Goal: Check status: Check status

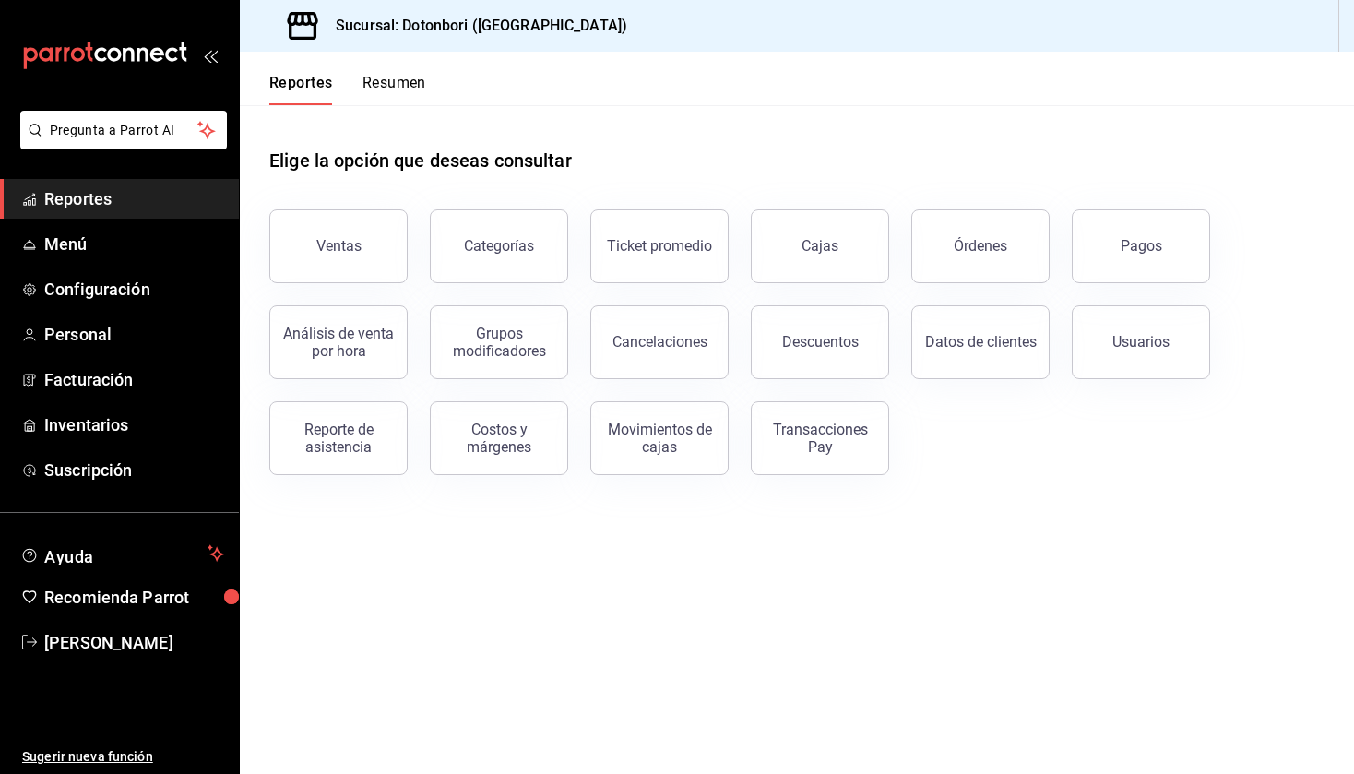
click at [409, 80] on button "Resumen" at bounding box center [395, 89] width 64 height 31
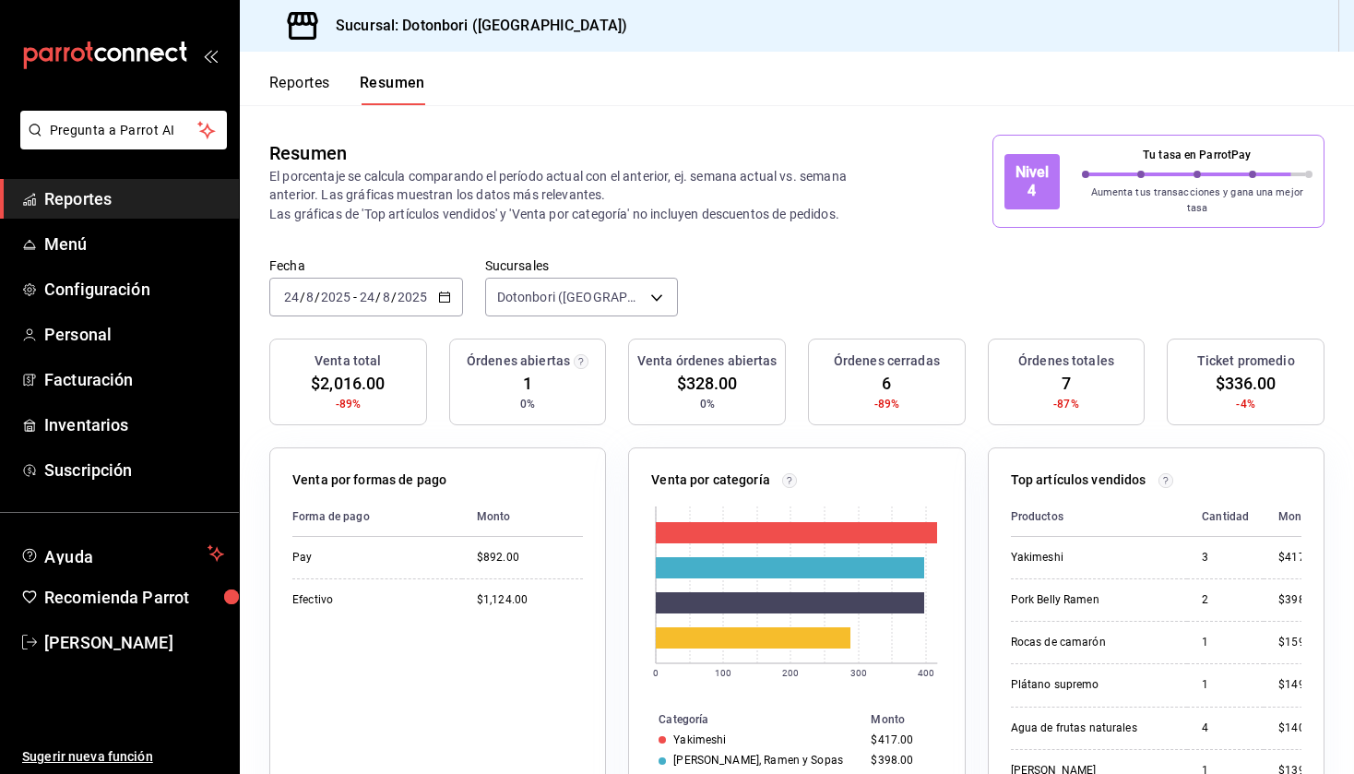
click at [578, 355] on circle "button" at bounding box center [581, 362] width 14 height 14
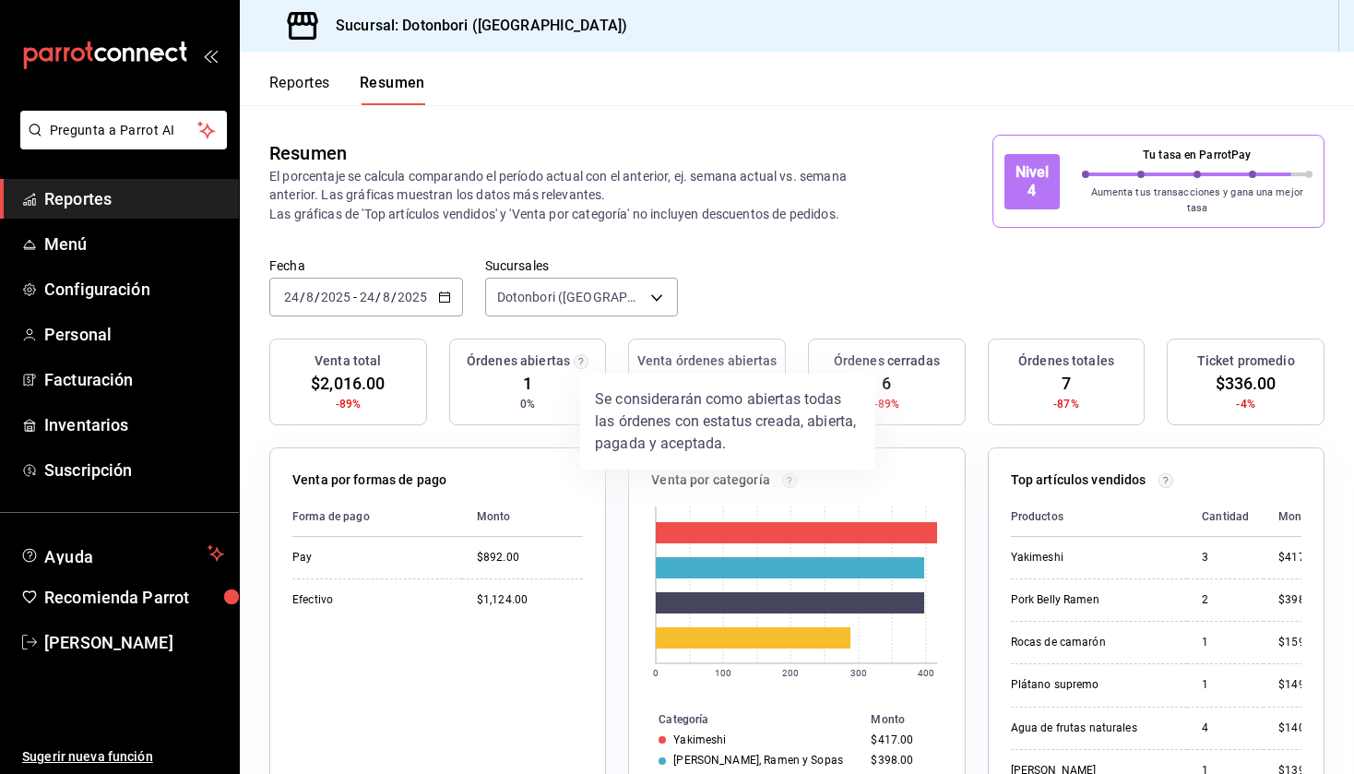
click at [726, 238] on div at bounding box center [677, 387] width 1354 height 774
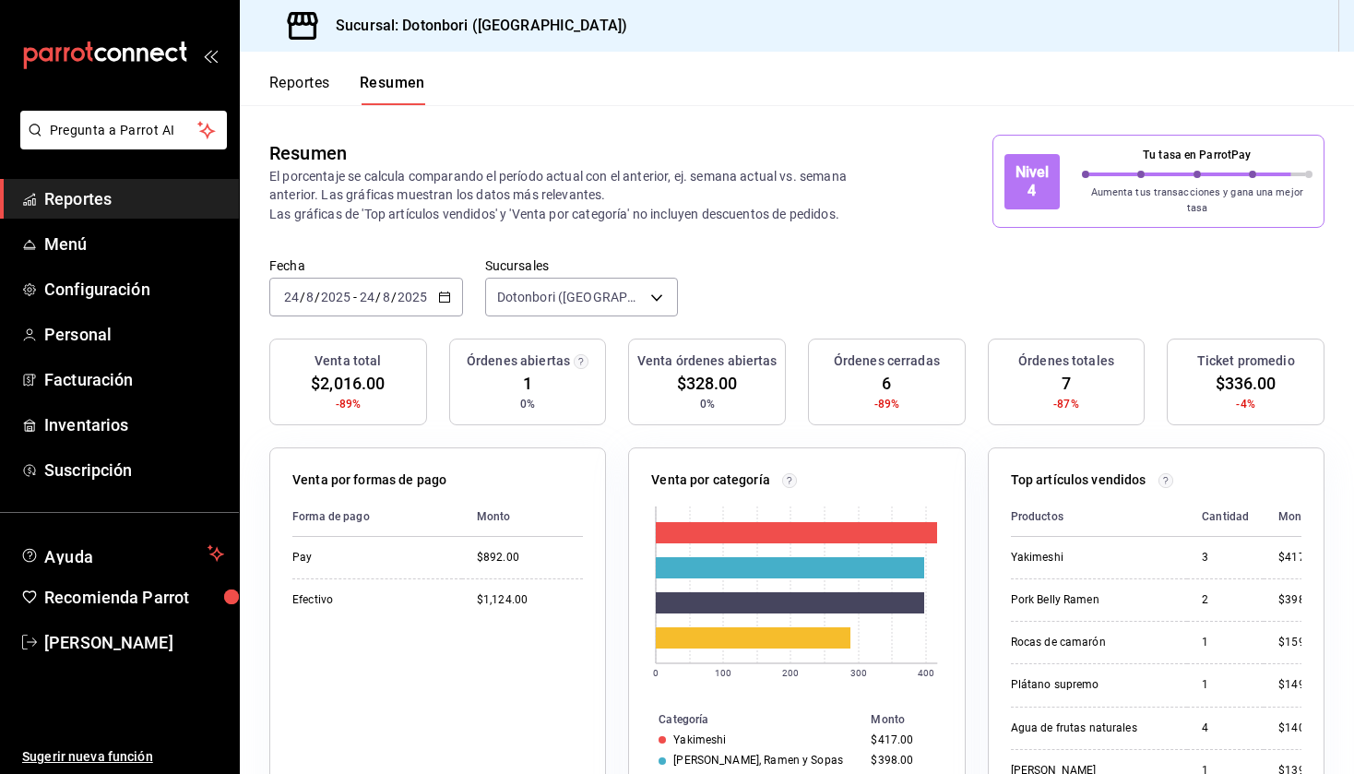
click at [445, 292] on \(Stroke\) "button" at bounding box center [444, 297] width 11 height 10
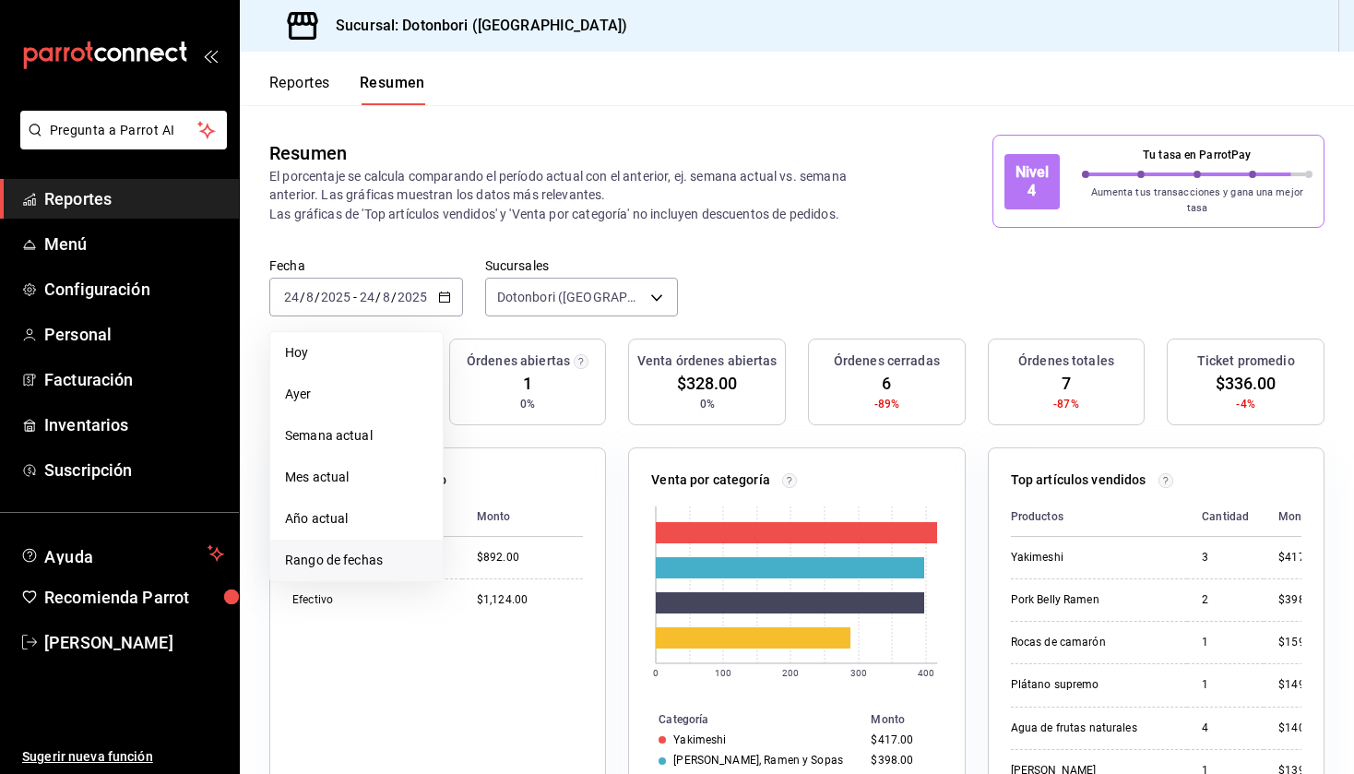
click at [339, 563] on li "Rango de fechas" at bounding box center [356, 561] width 173 height 42
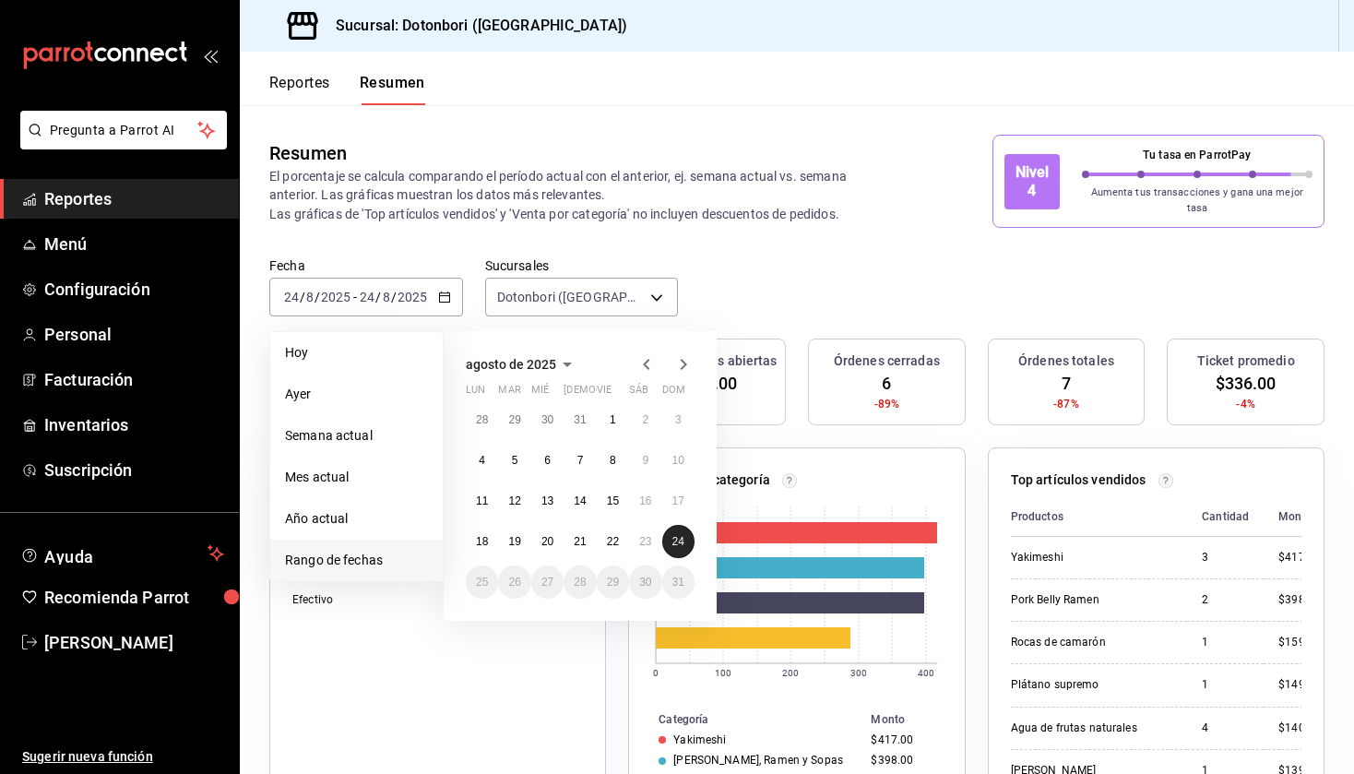
click at [679, 537] on abbr "24" at bounding box center [679, 541] width 12 height 13
click at [683, 535] on abbr "24" at bounding box center [679, 541] width 12 height 13
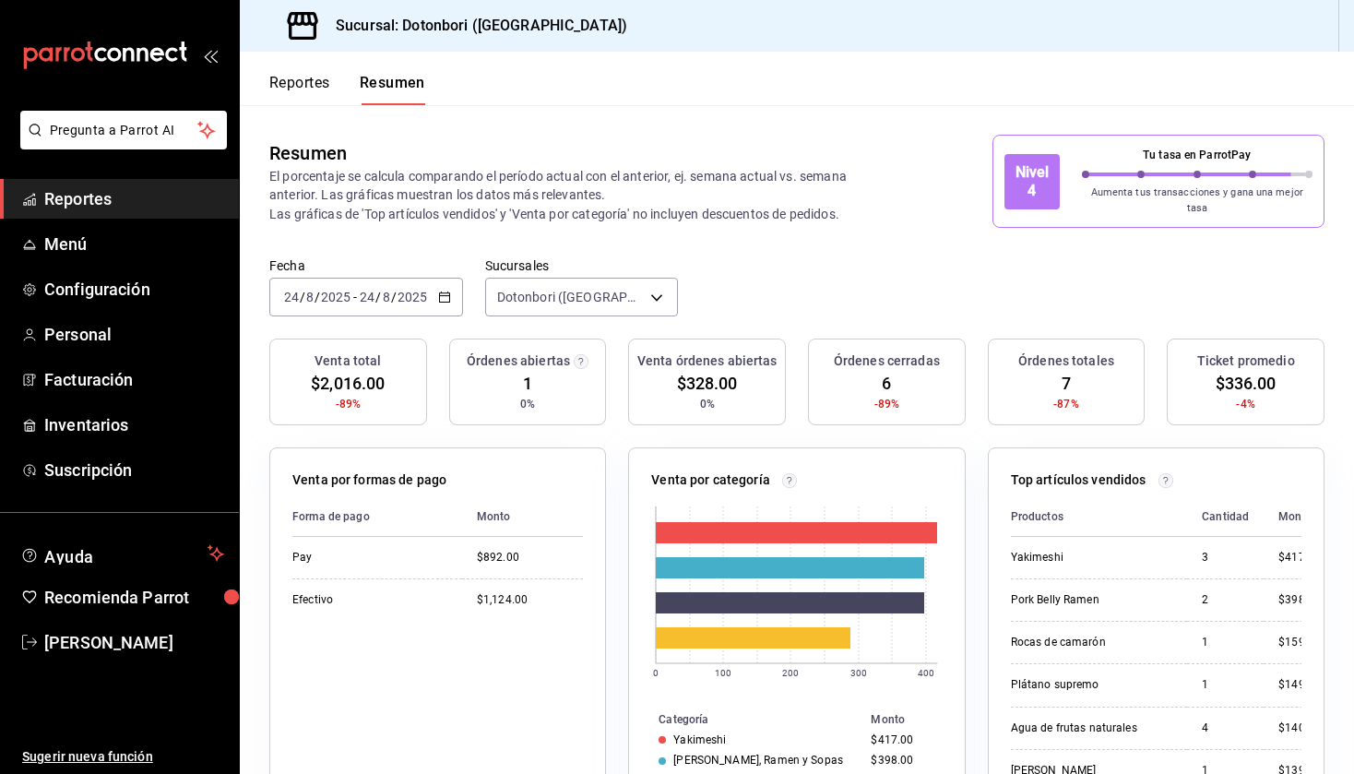
click at [441, 297] on div "2025-08-24 24 / 8 / 2025 - 2025-08-24 24 / 8 / 2025" at bounding box center [366, 297] width 194 height 39
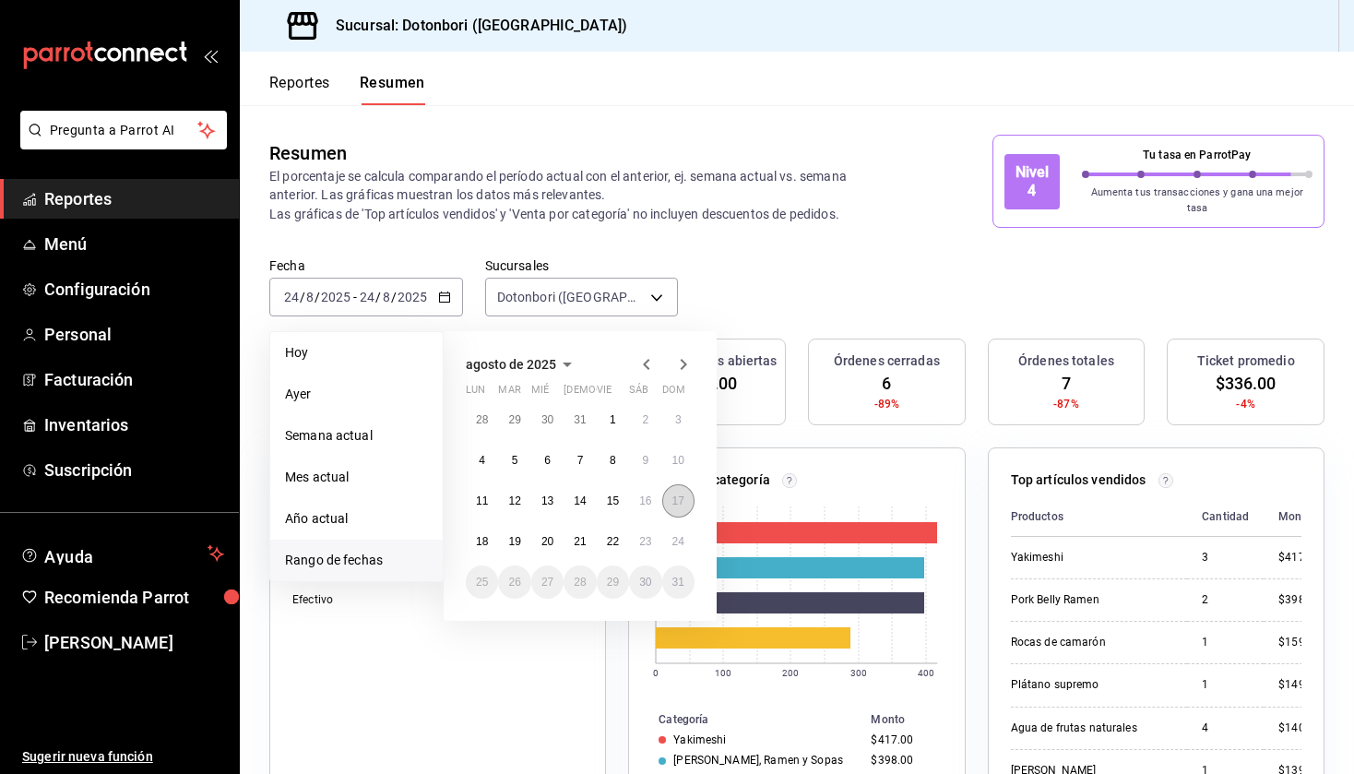
click at [678, 501] on button "17" at bounding box center [678, 500] width 32 height 33
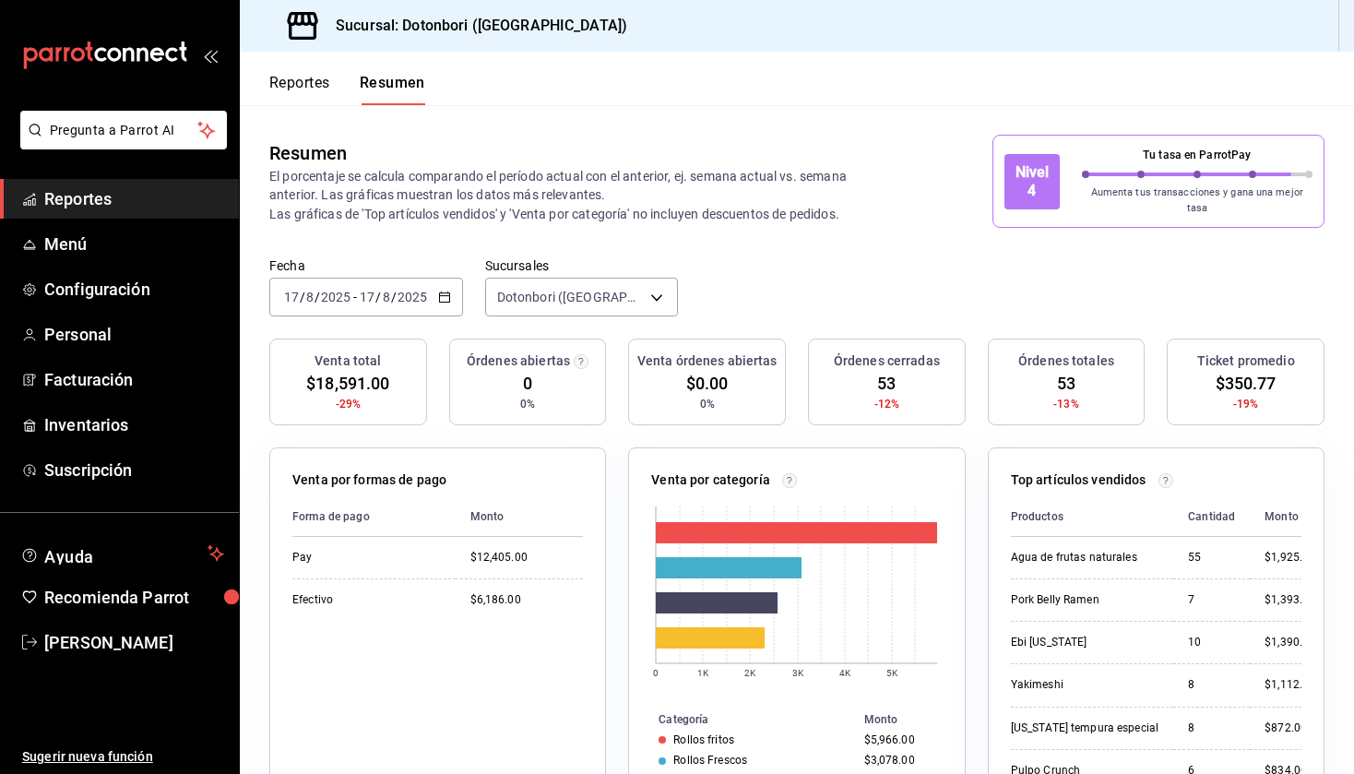
click at [316, 84] on button "Reportes" at bounding box center [299, 89] width 61 height 31
